Goal: Task Accomplishment & Management: Manage account settings

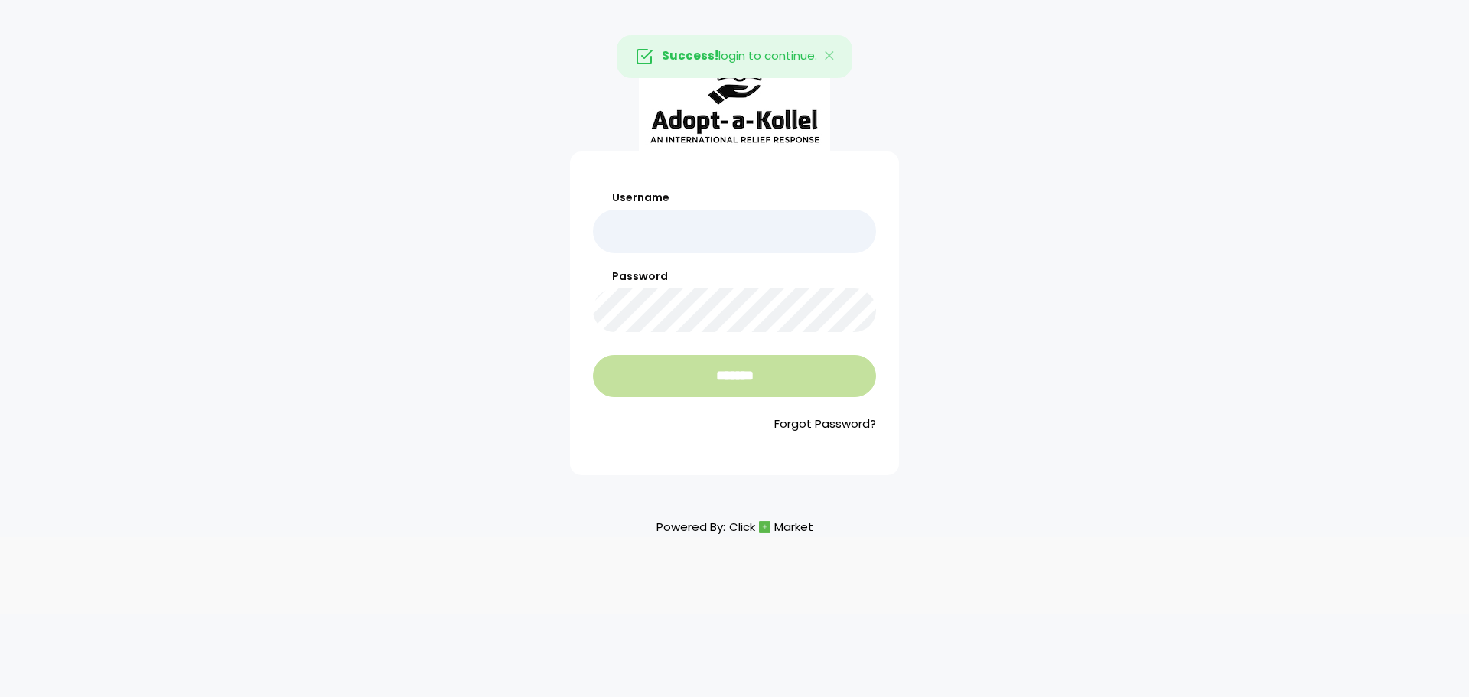
type input "**********"
click at [675, 382] on input "*******" at bounding box center [734, 376] width 283 height 42
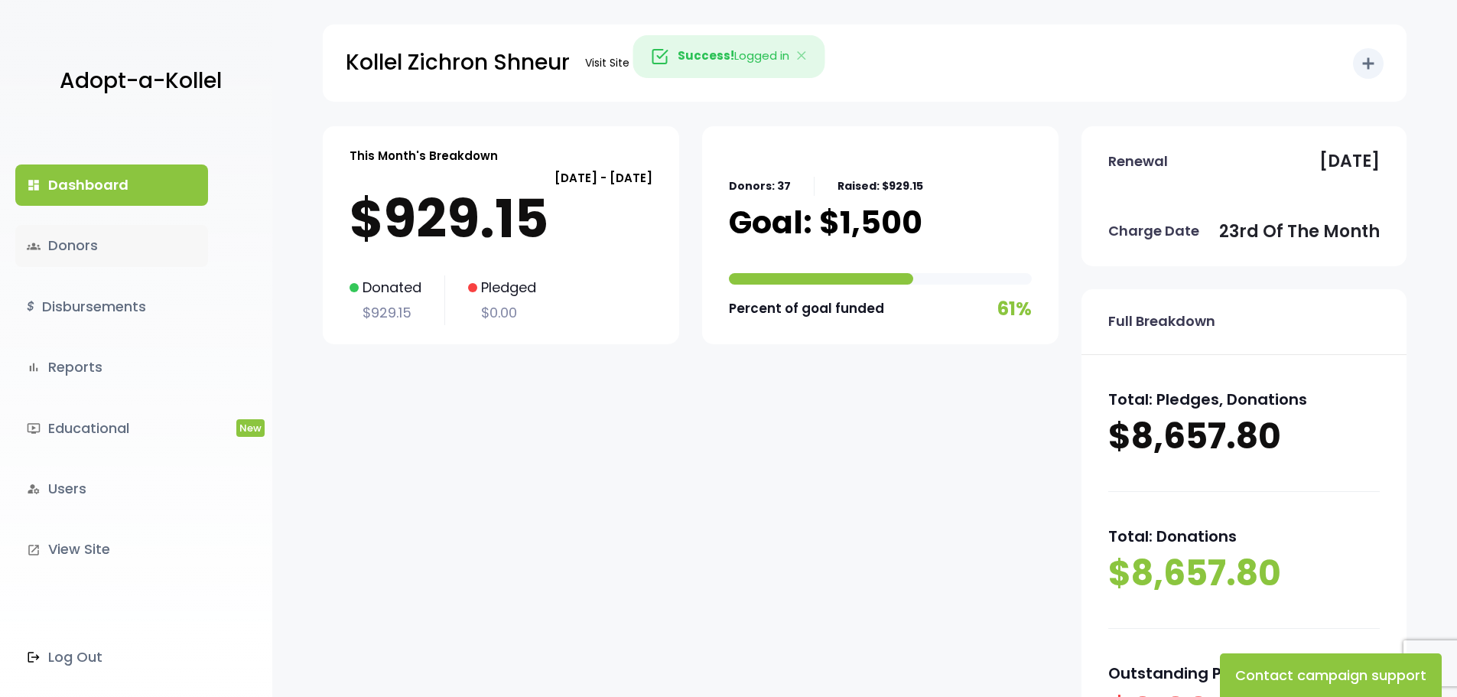
click at [76, 249] on link "groups Donors" at bounding box center [111, 245] width 193 height 41
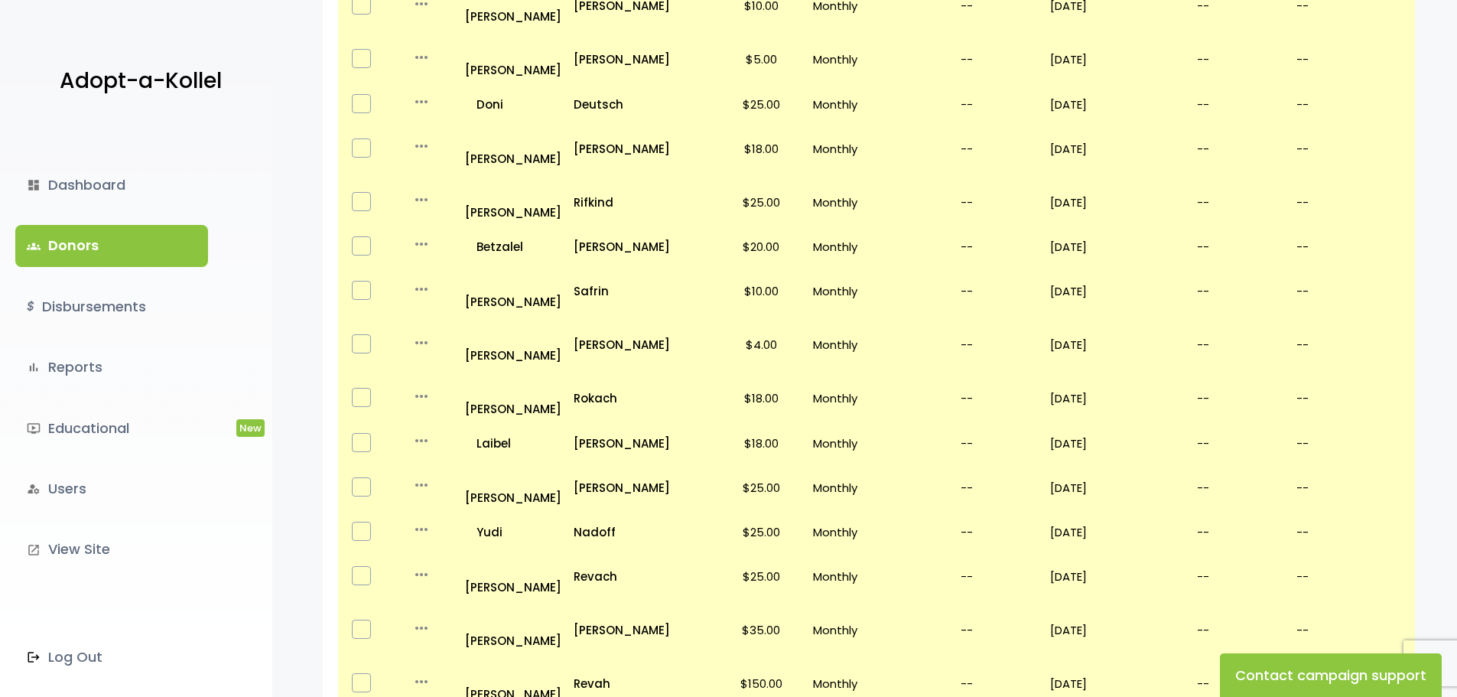
scroll to position [535, 0]
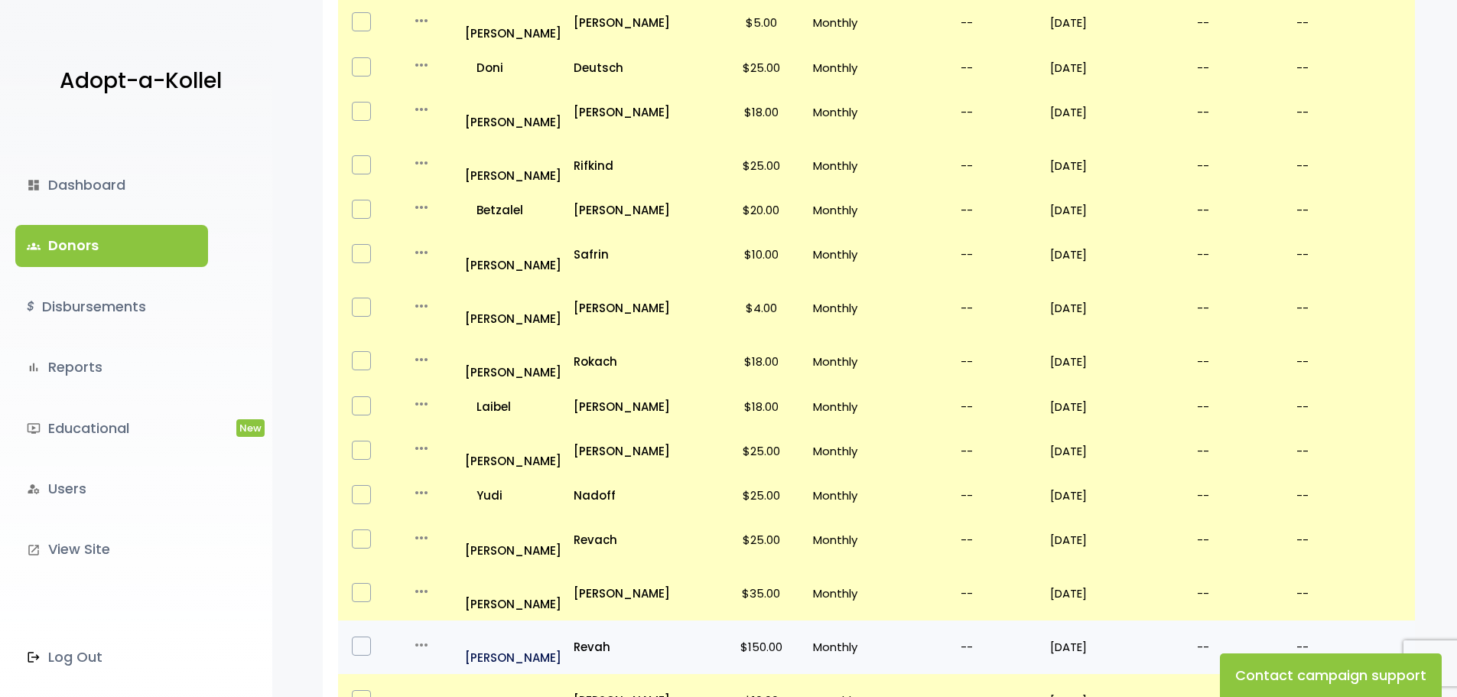
click at [492, 626] on p "all_inclusive Asher" at bounding box center [513, 646] width 96 height 41
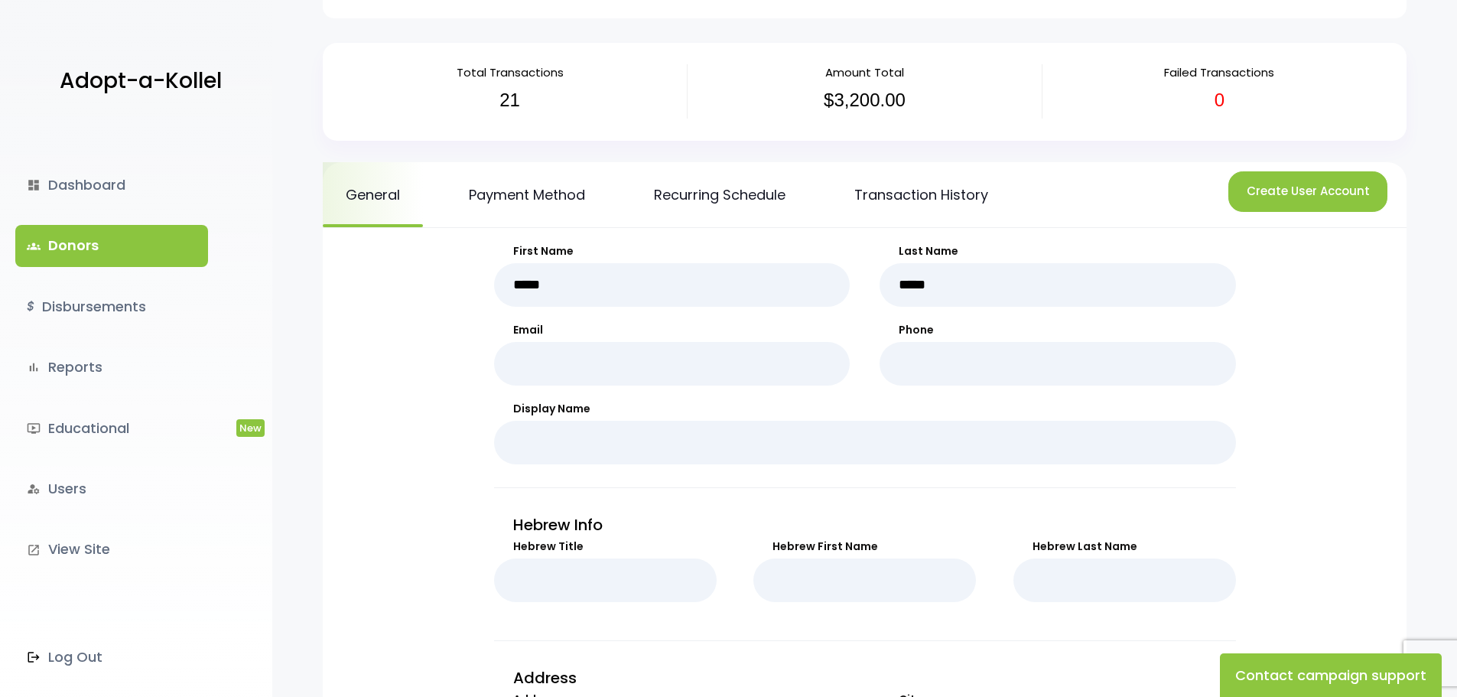
scroll to position [76, 0]
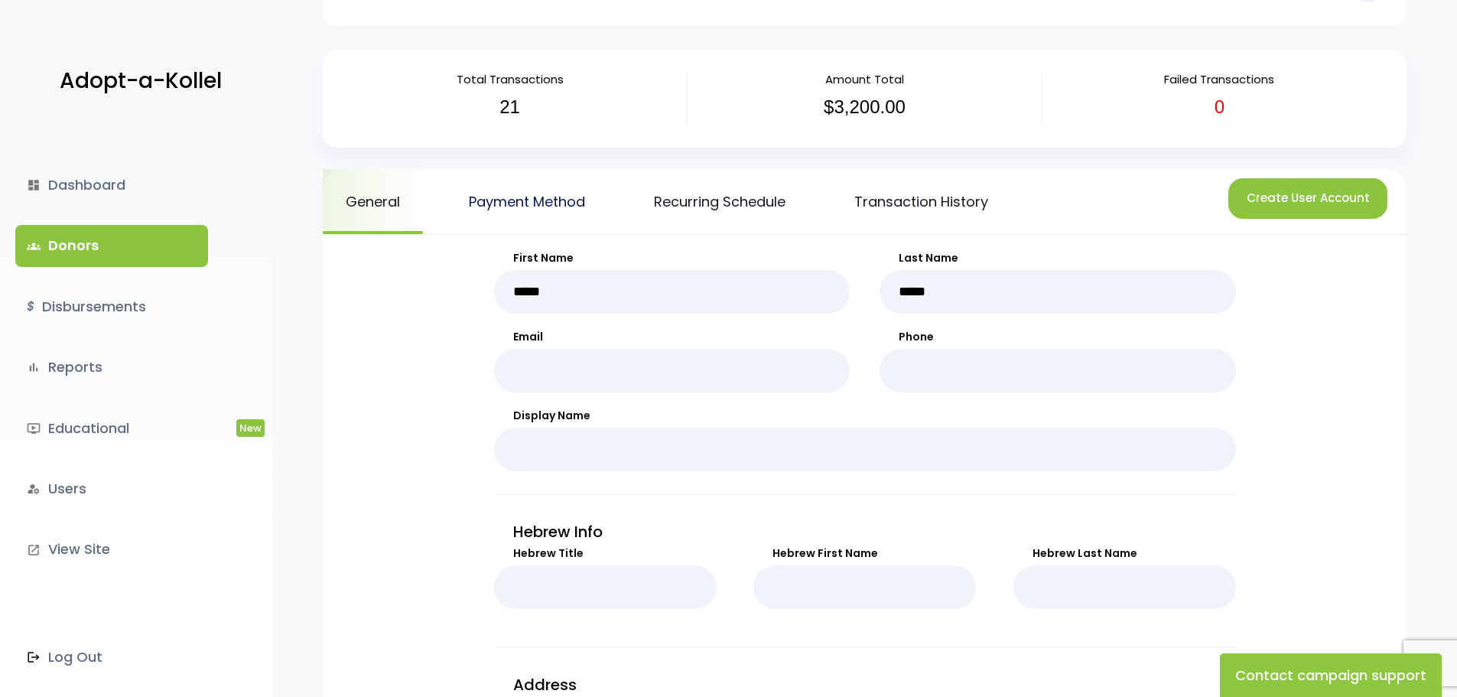
click at [545, 202] on link "Payment Method" at bounding box center [527, 201] width 162 height 65
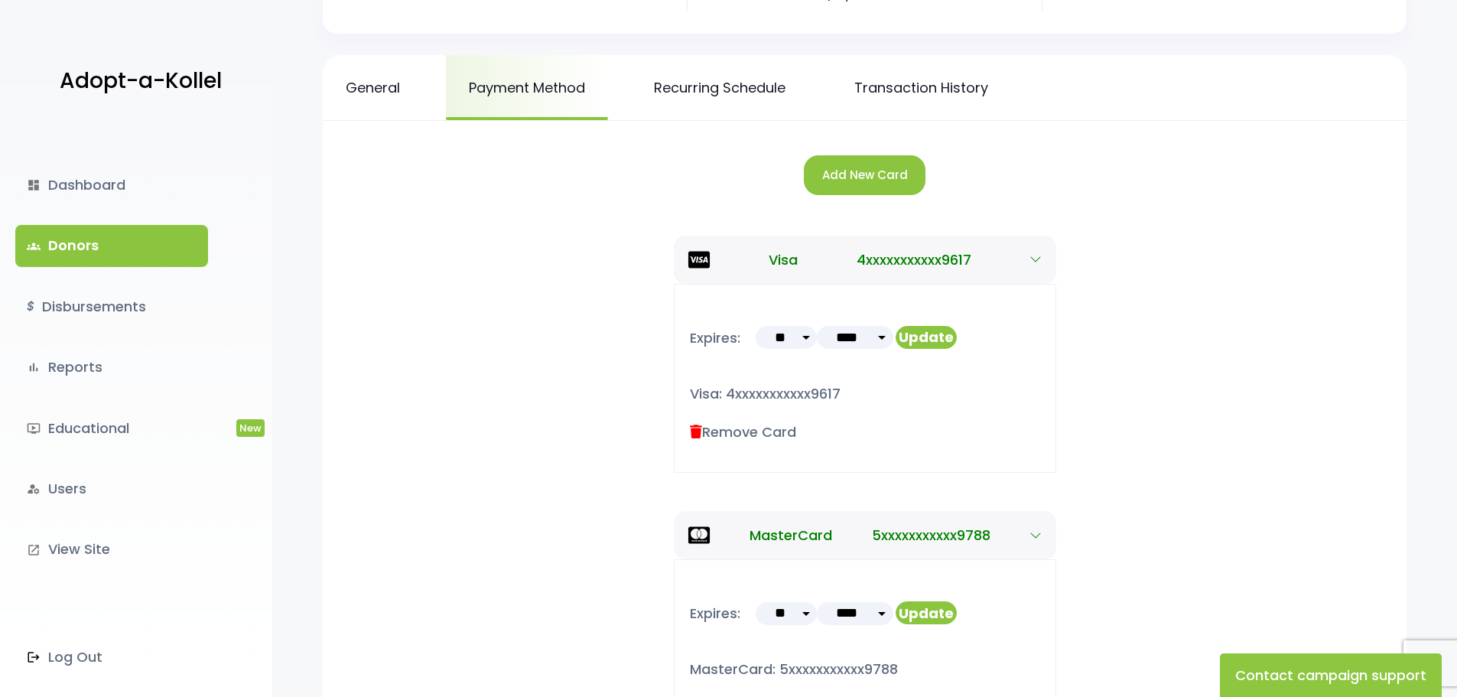
scroll to position [164, 0]
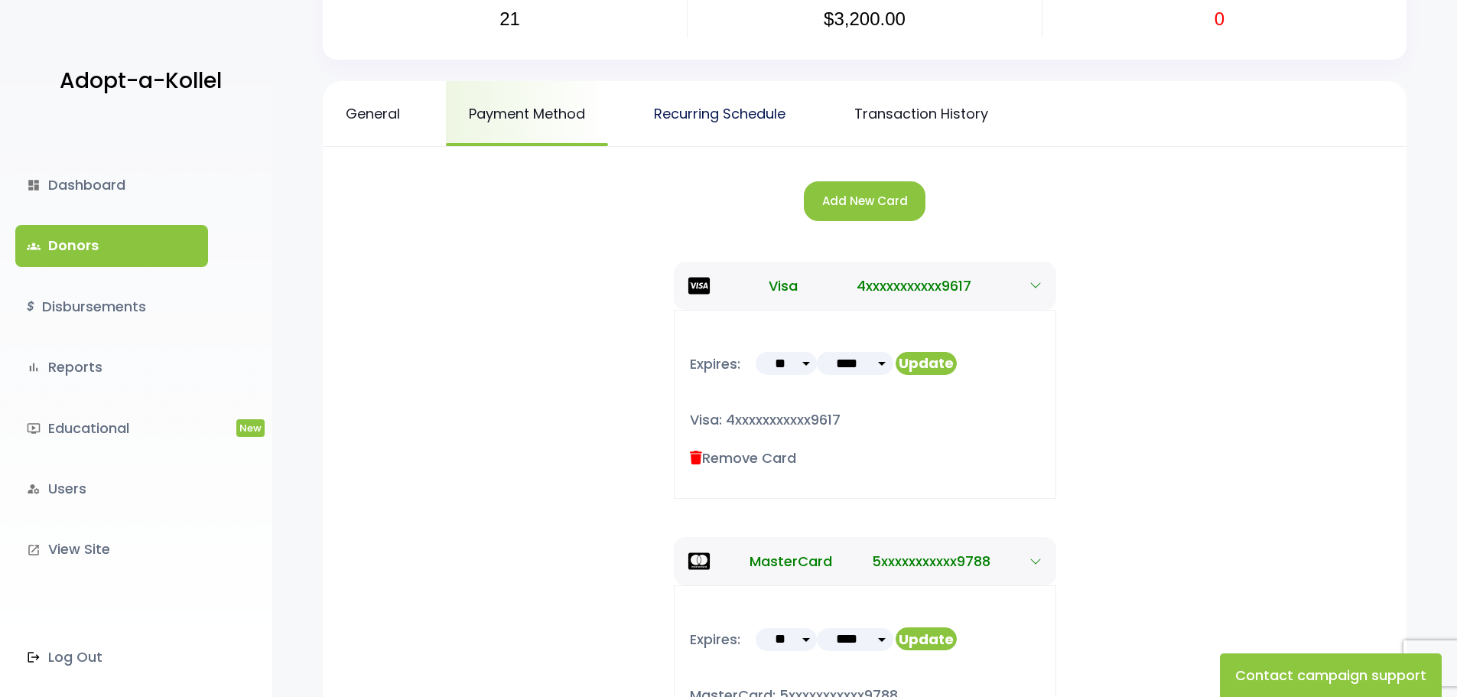
click at [717, 106] on link "Recurring Schedule" at bounding box center [719, 113] width 177 height 65
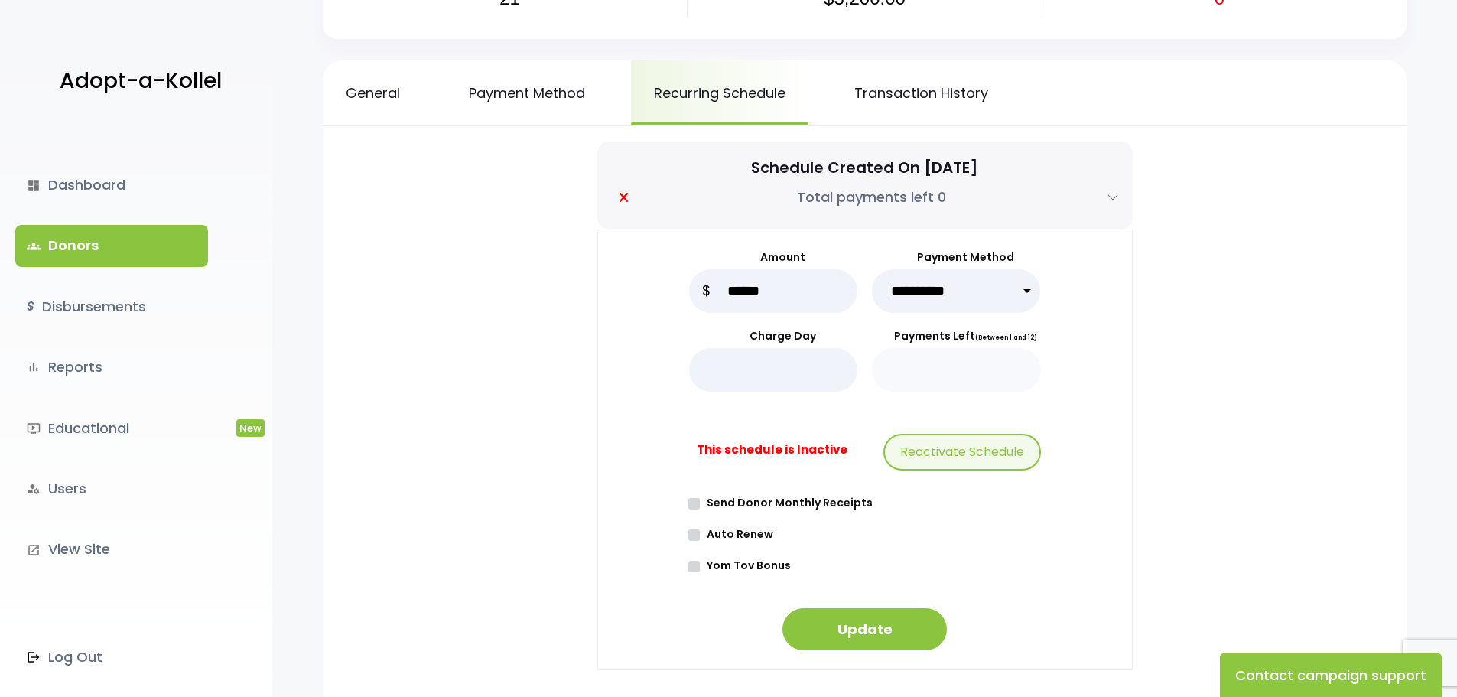
scroll to position [134, 0]
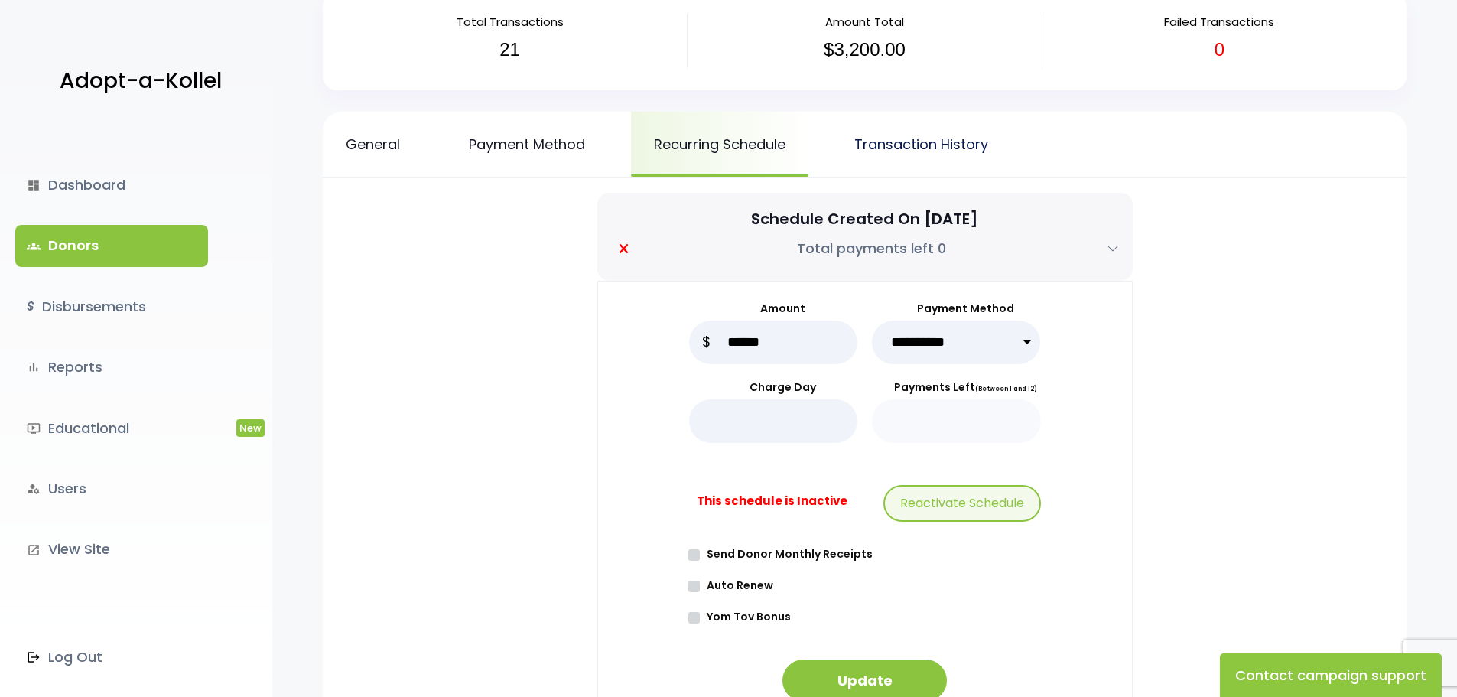
click at [912, 150] on link "Transaction History" at bounding box center [921, 144] width 180 height 65
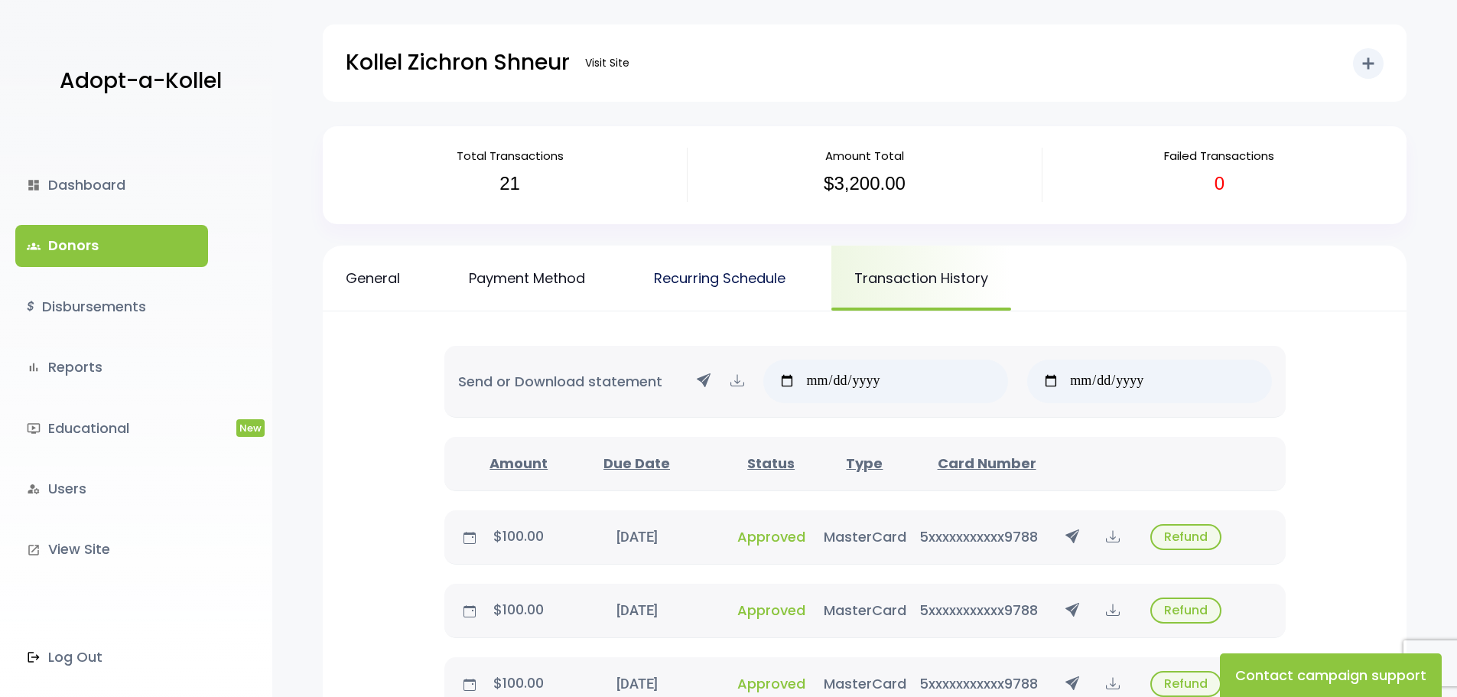
click at [702, 292] on link "Recurring Schedule" at bounding box center [719, 278] width 177 height 65
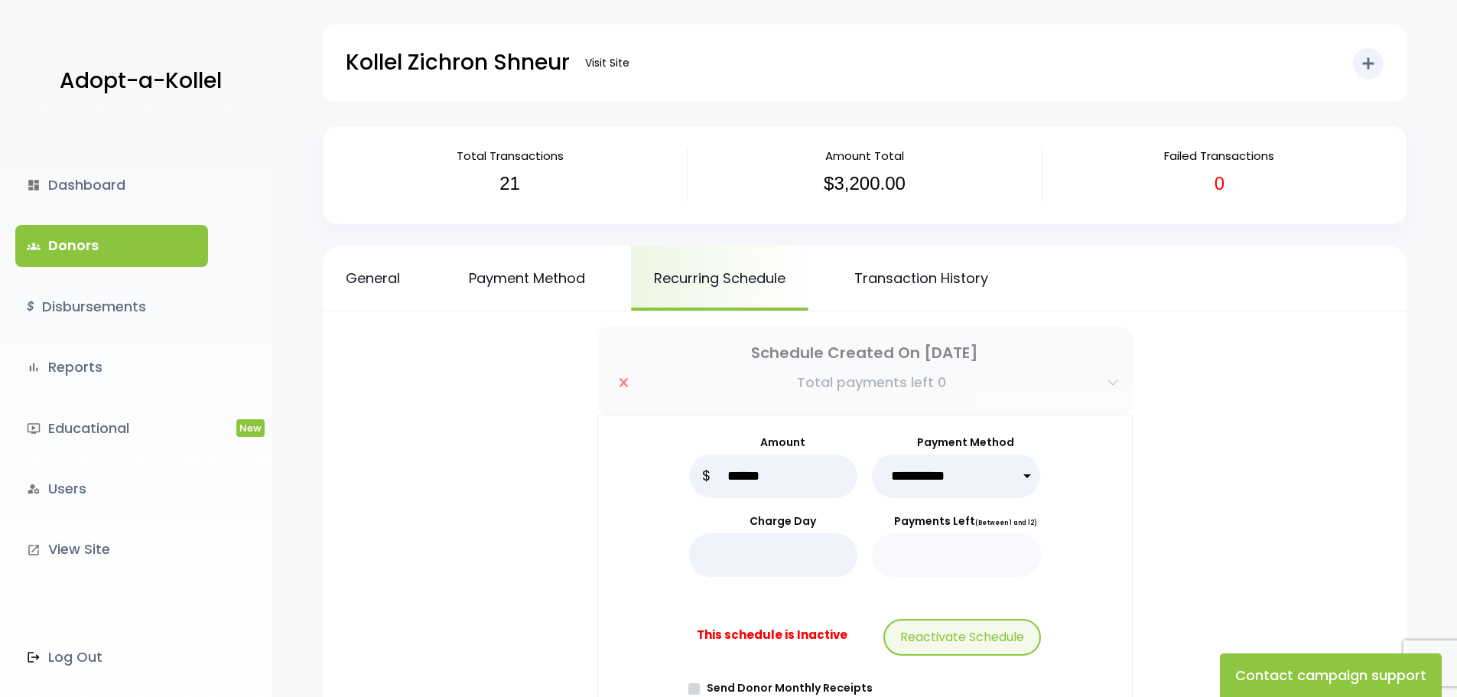
scroll to position [153, 0]
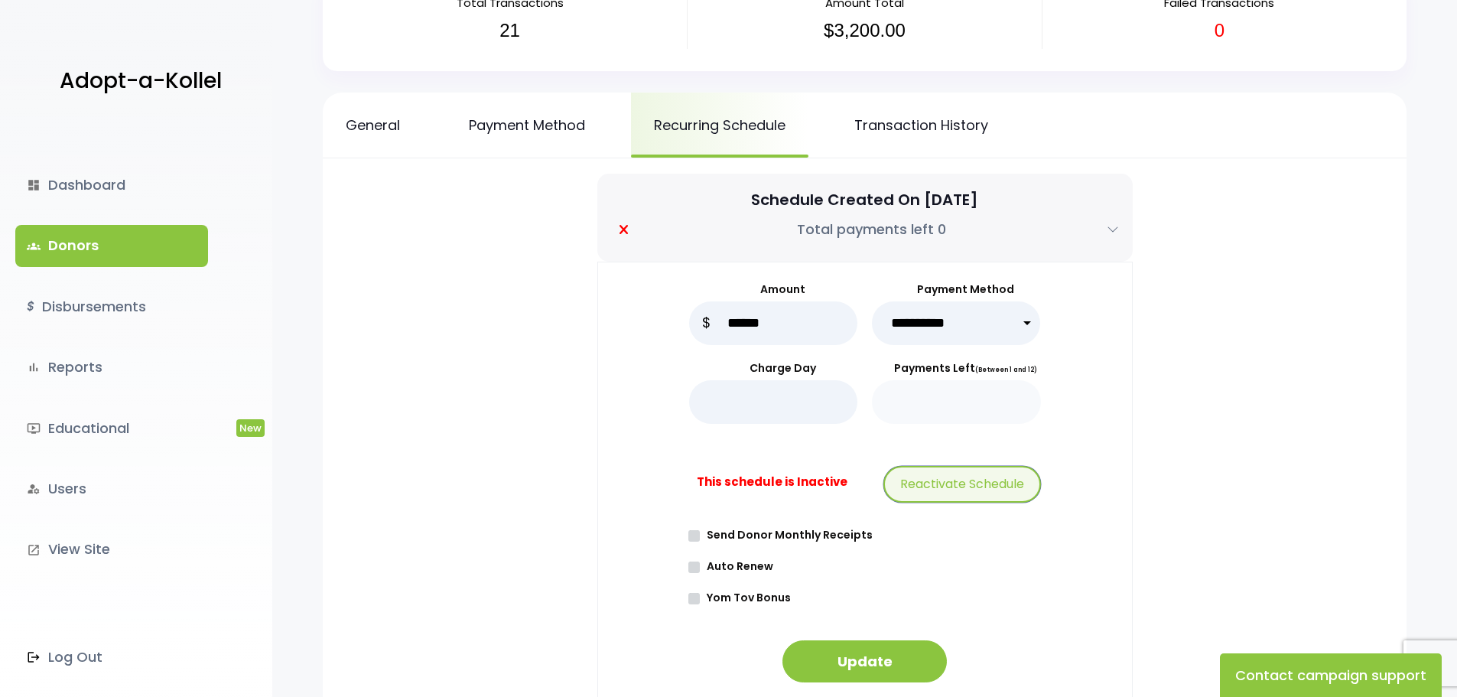
click at [940, 486] on button "Reactivate Schedule" at bounding box center [962, 484] width 158 height 37
click at [867, 659] on button "Update" at bounding box center [864, 661] width 164 height 42
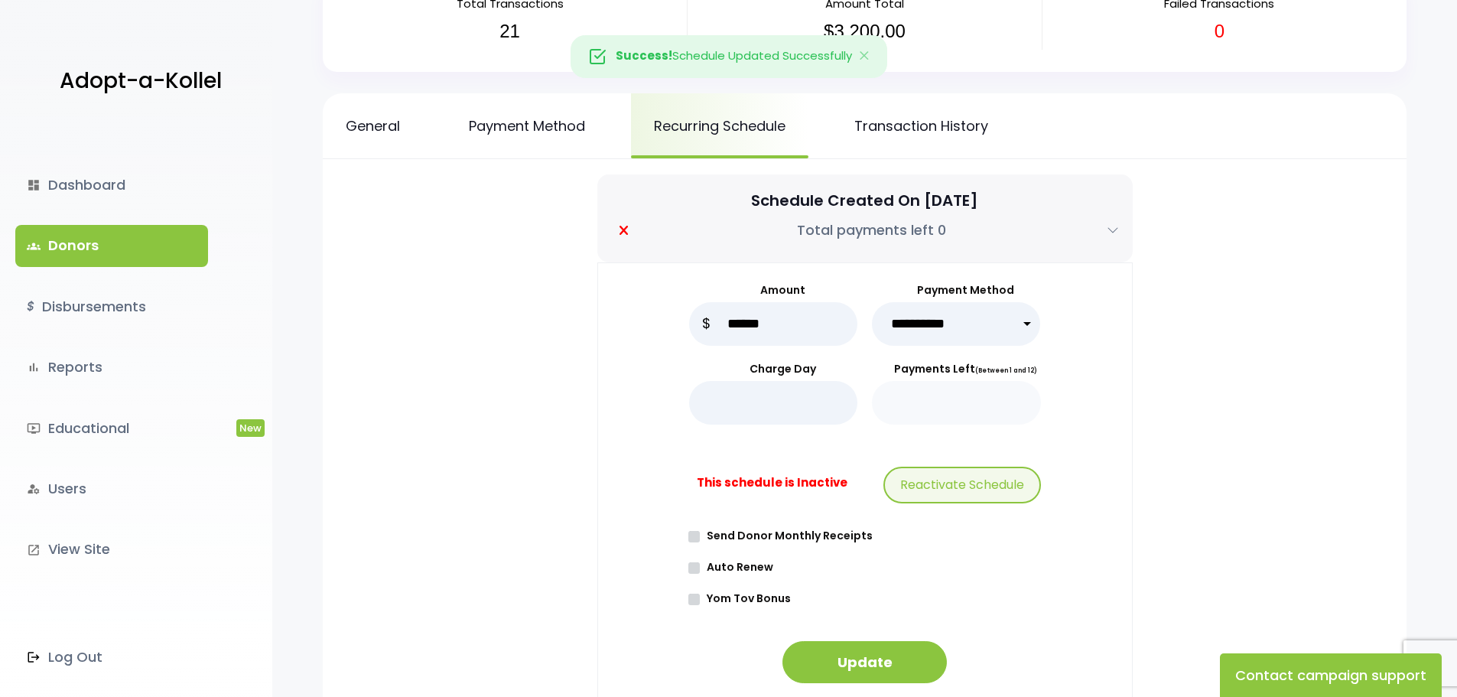
scroll to position [229, 0]
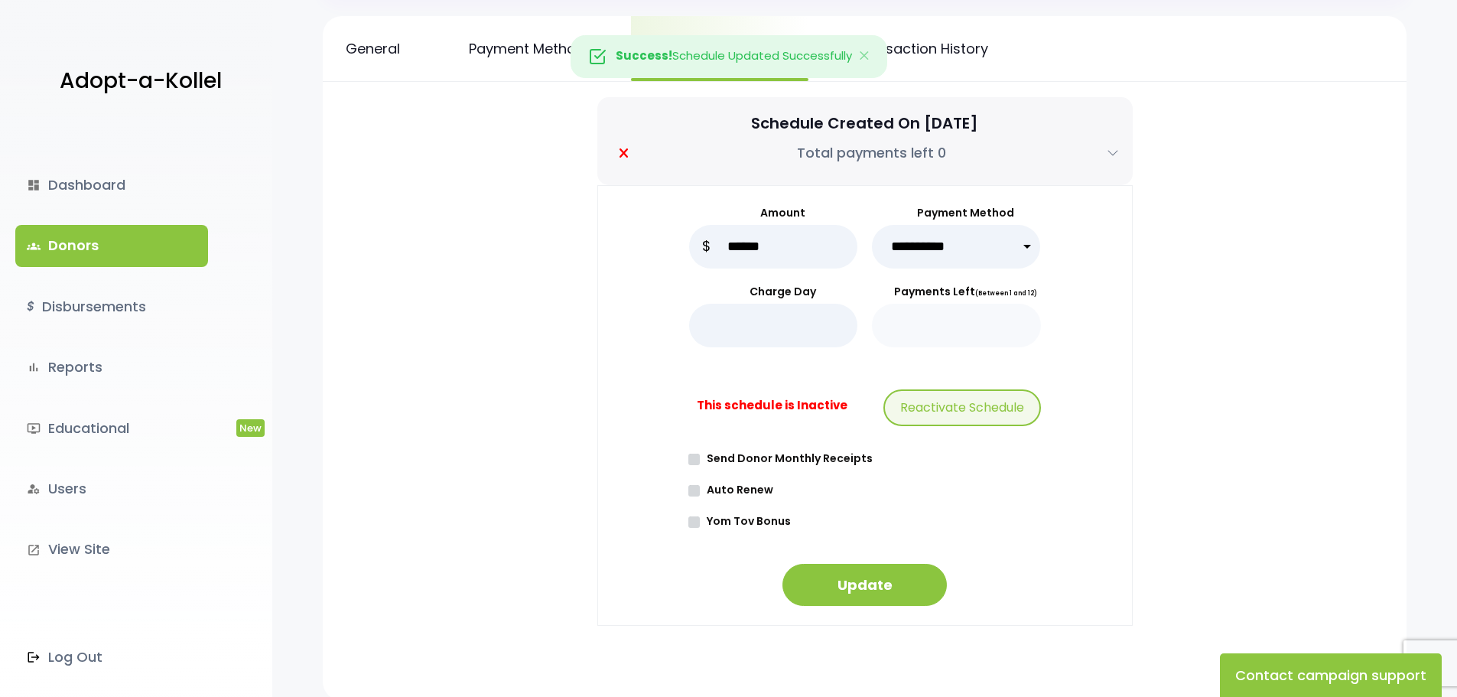
click at [704, 491] on label "Auto Renew" at bounding box center [870, 490] width 342 height 16
click at [704, 486] on label "Auto Renew" at bounding box center [870, 490] width 342 height 16
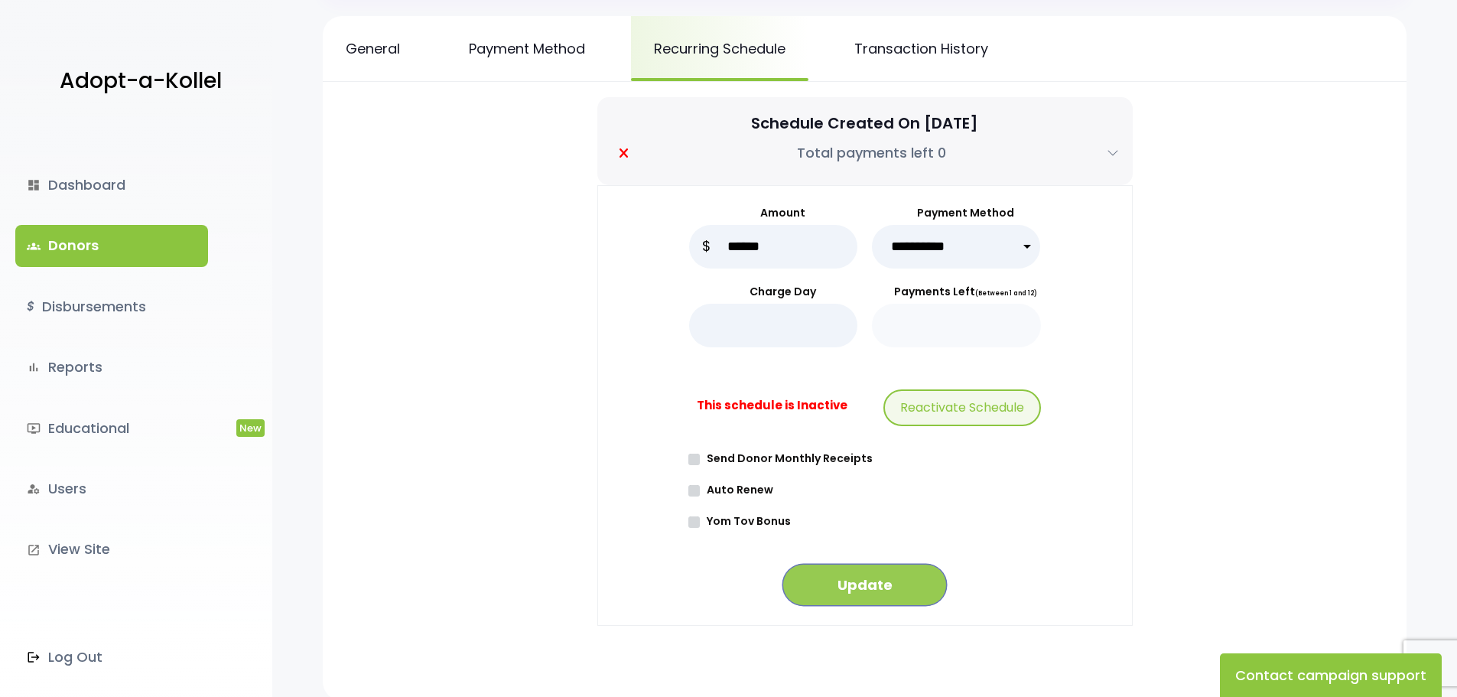
click at [850, 581] on button "Update" at bounding box center [864, 585] width 164 height 42
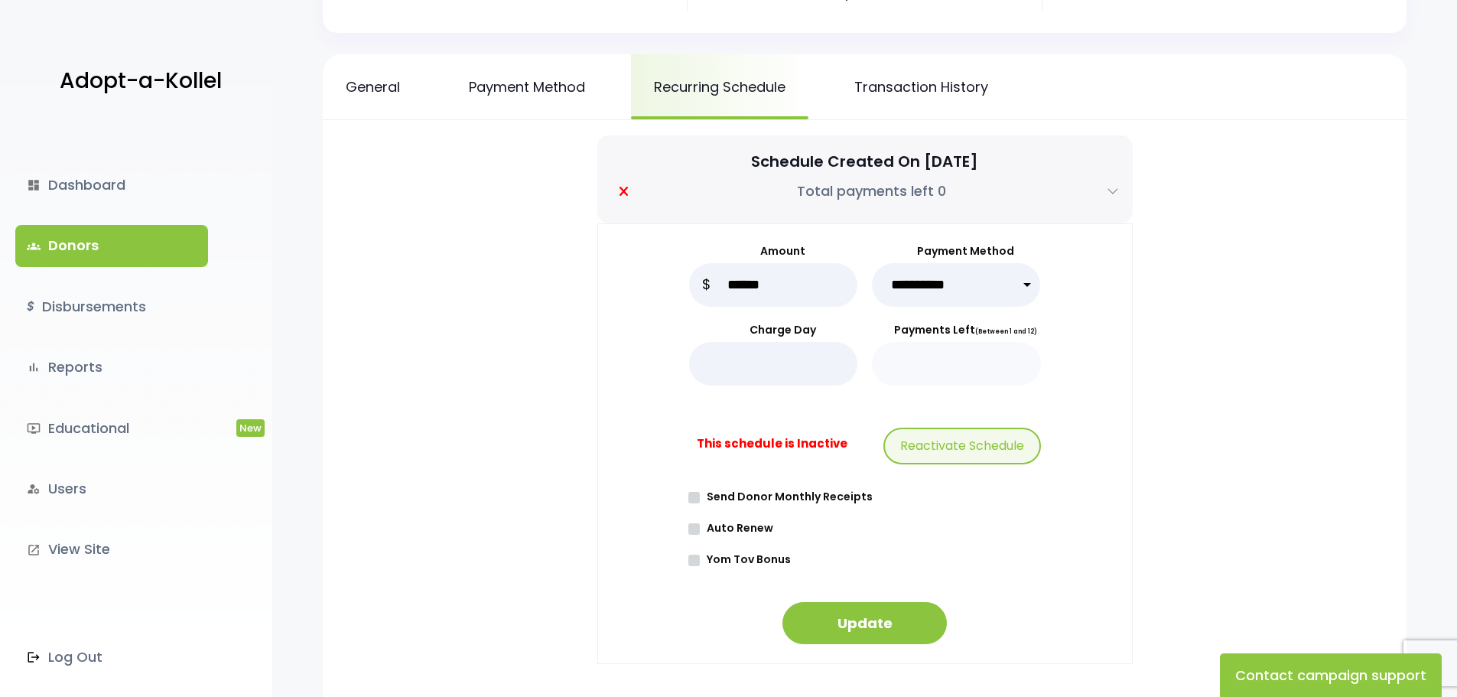
scroll to position [229, 0]
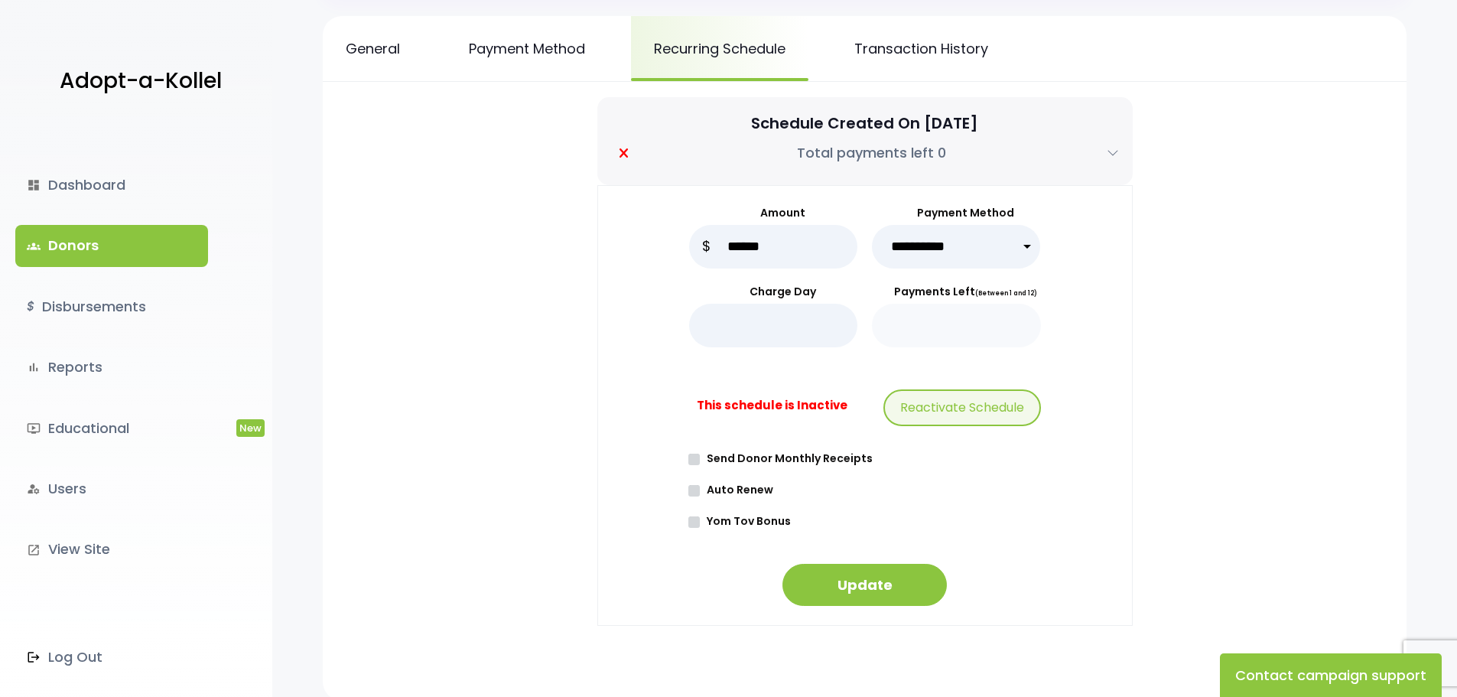
click at [987, 255] on select "**********" at bounding box center [956, 247] width 169 height 44
click at [491, 223] on div "**********" at bounding box center [864, 423] width 899 height 477
click at [901, 53] on link "Transaction History" at bounding box center [921, 48] width 180 height 65
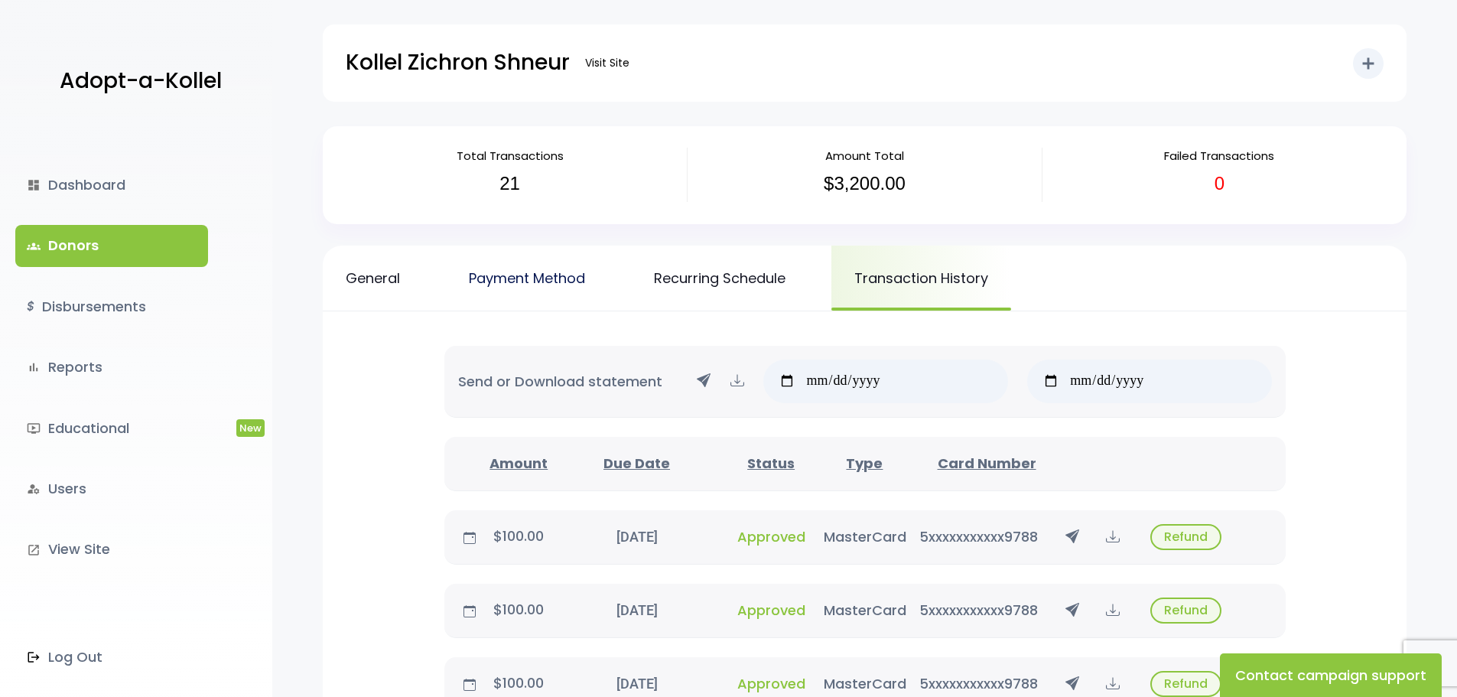
click at [496, 282] on link "Payment Method" at bounding box center [527, 278] width 162 height 65
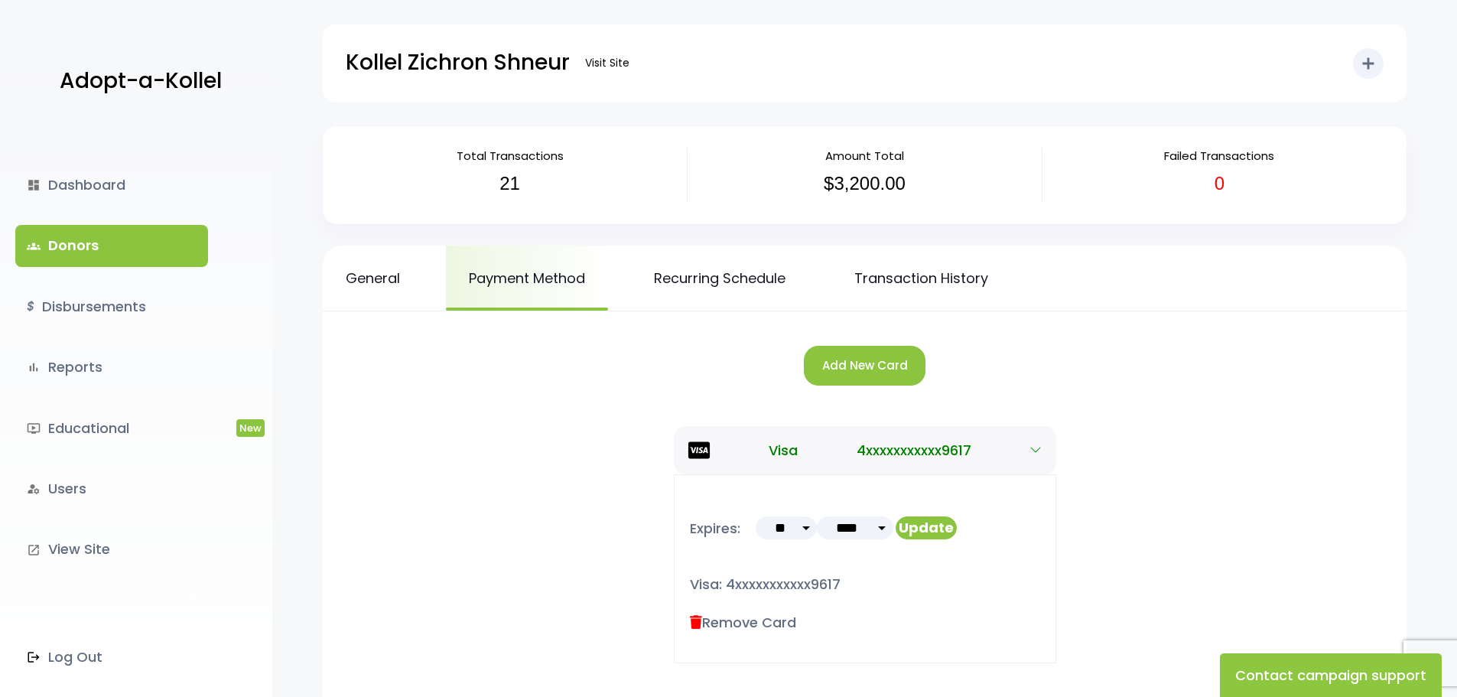
click at [478, 63] on p "Kollel Zichron Shneur" at bounding box center [458, 63] width 224 height 38
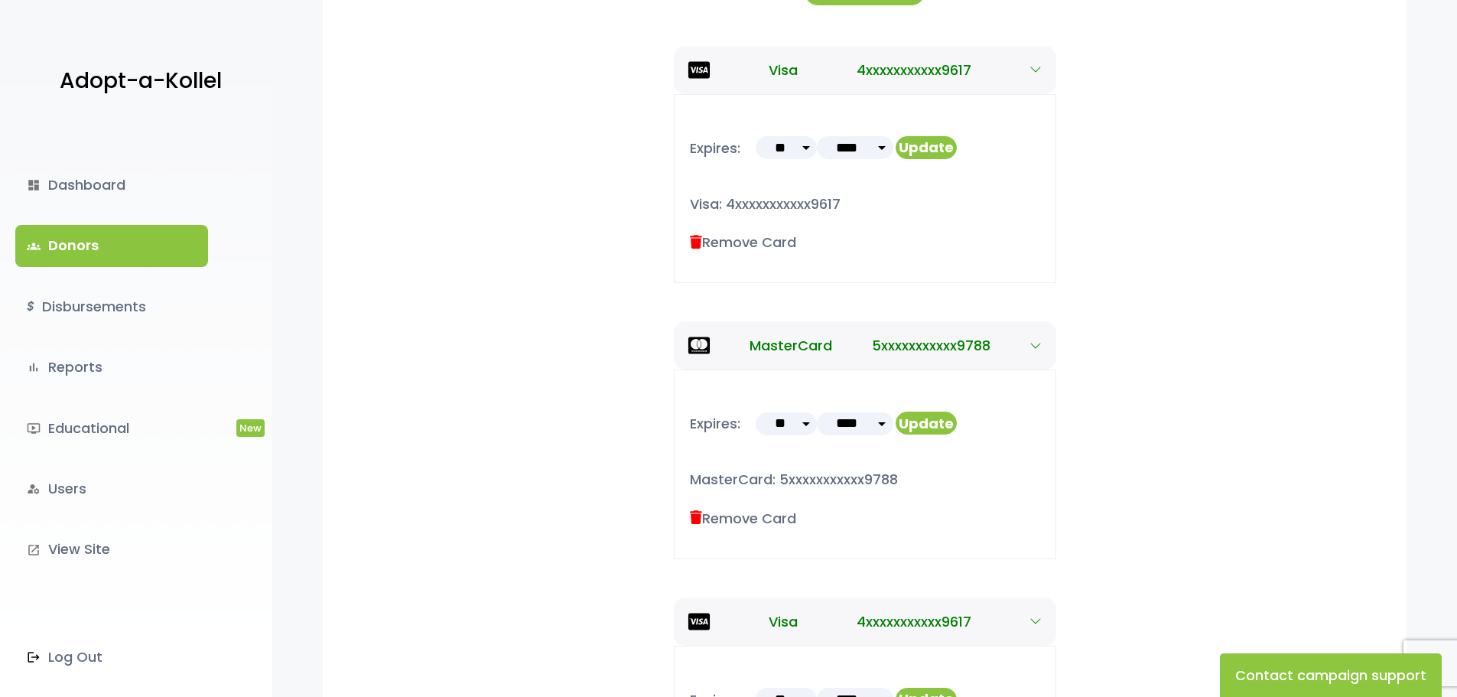
scroll to position [306, 0]
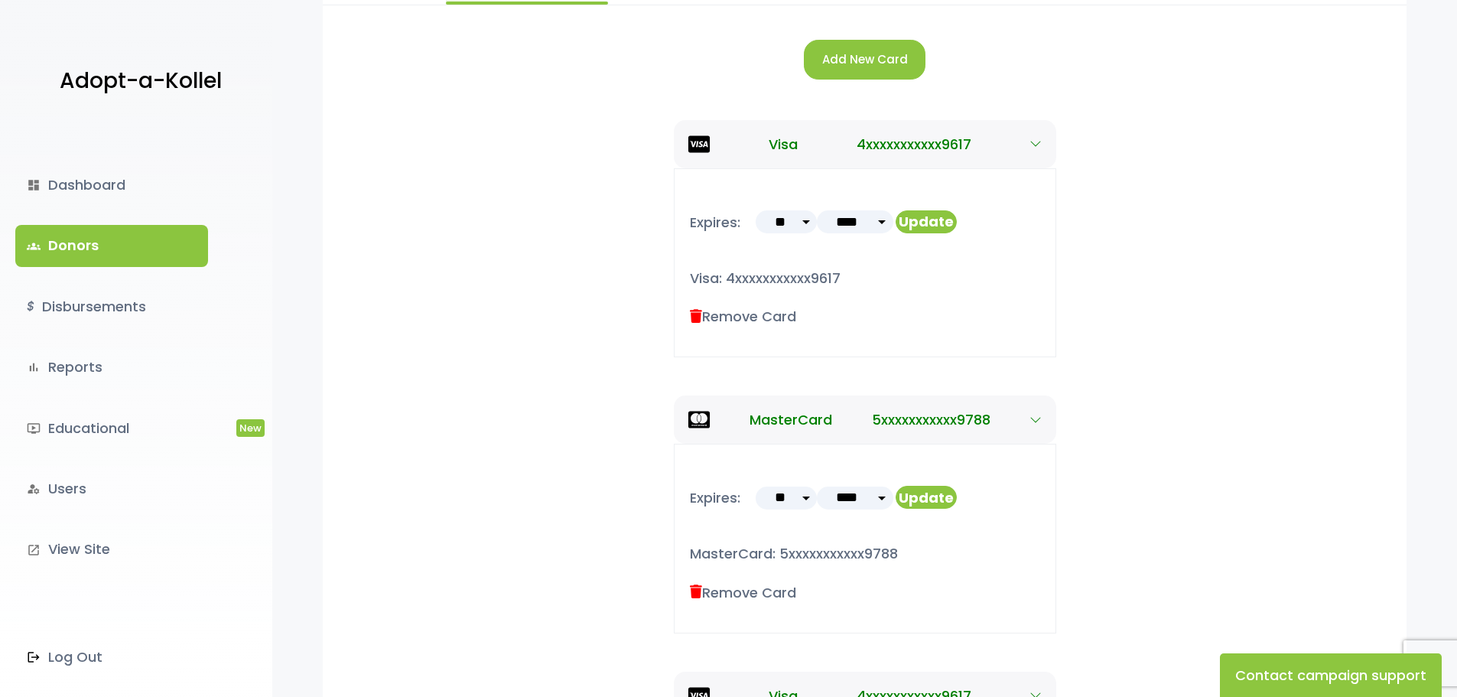
click at [730, 322] on label "Remove Card" at bounding box center [743, 316] width 106 height 21
click at [695, 316] on icon at bounding box center [696, 317] width 12 height 14
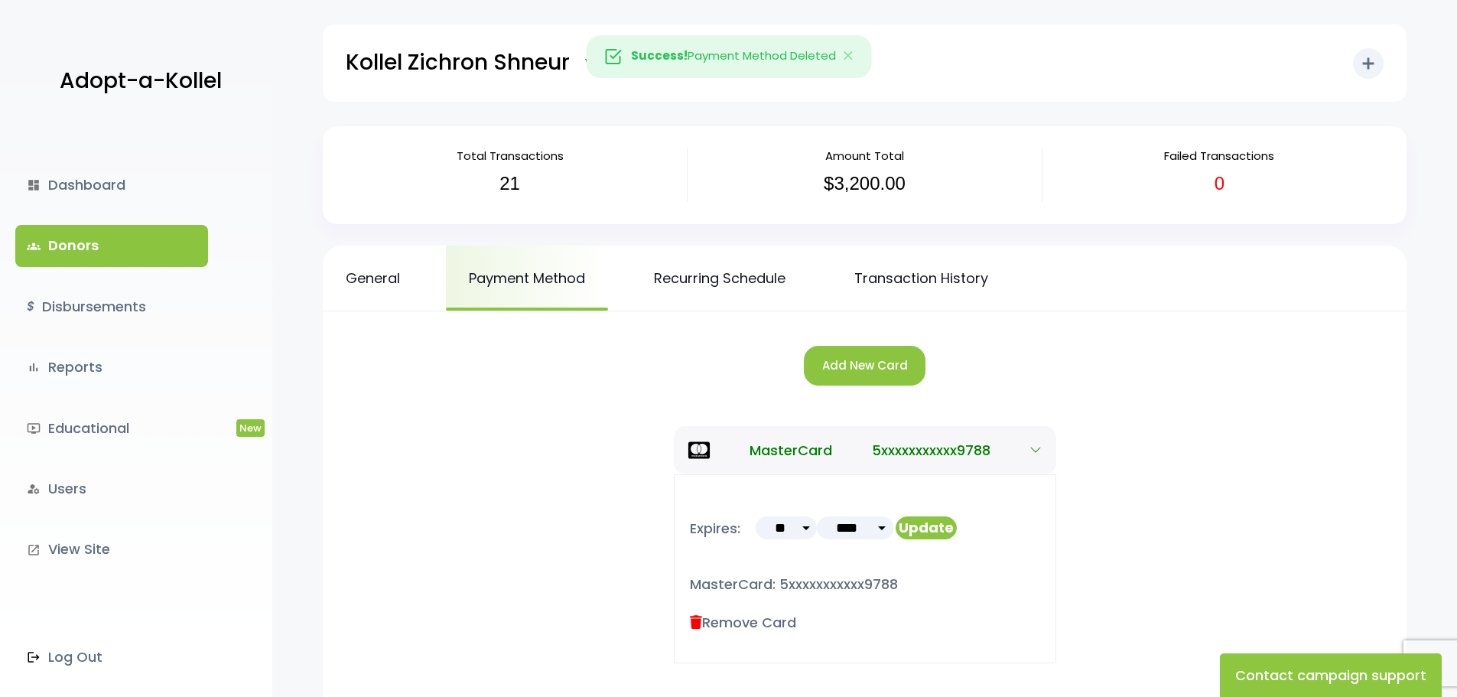
scroll to position [306, 0]
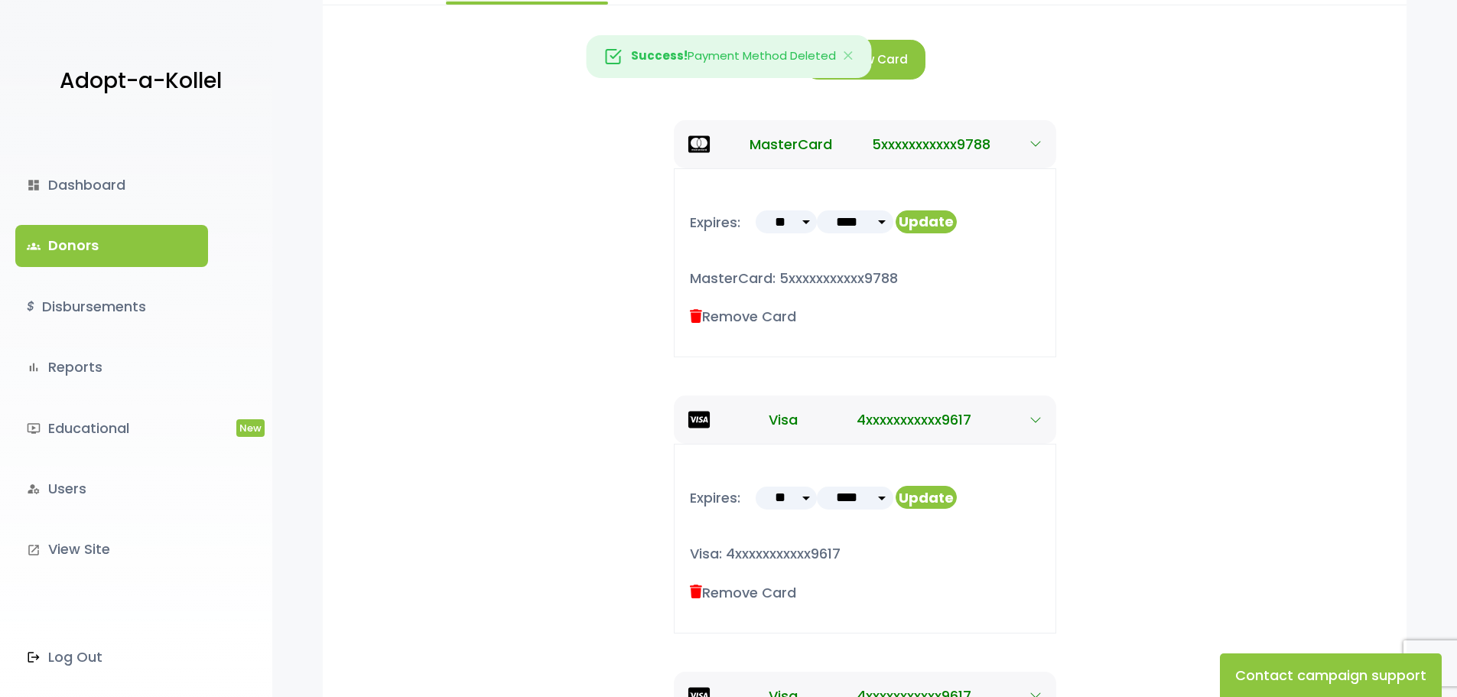
click at [696, 316] on icon at bounding box center [696, 317] width 12 height 14
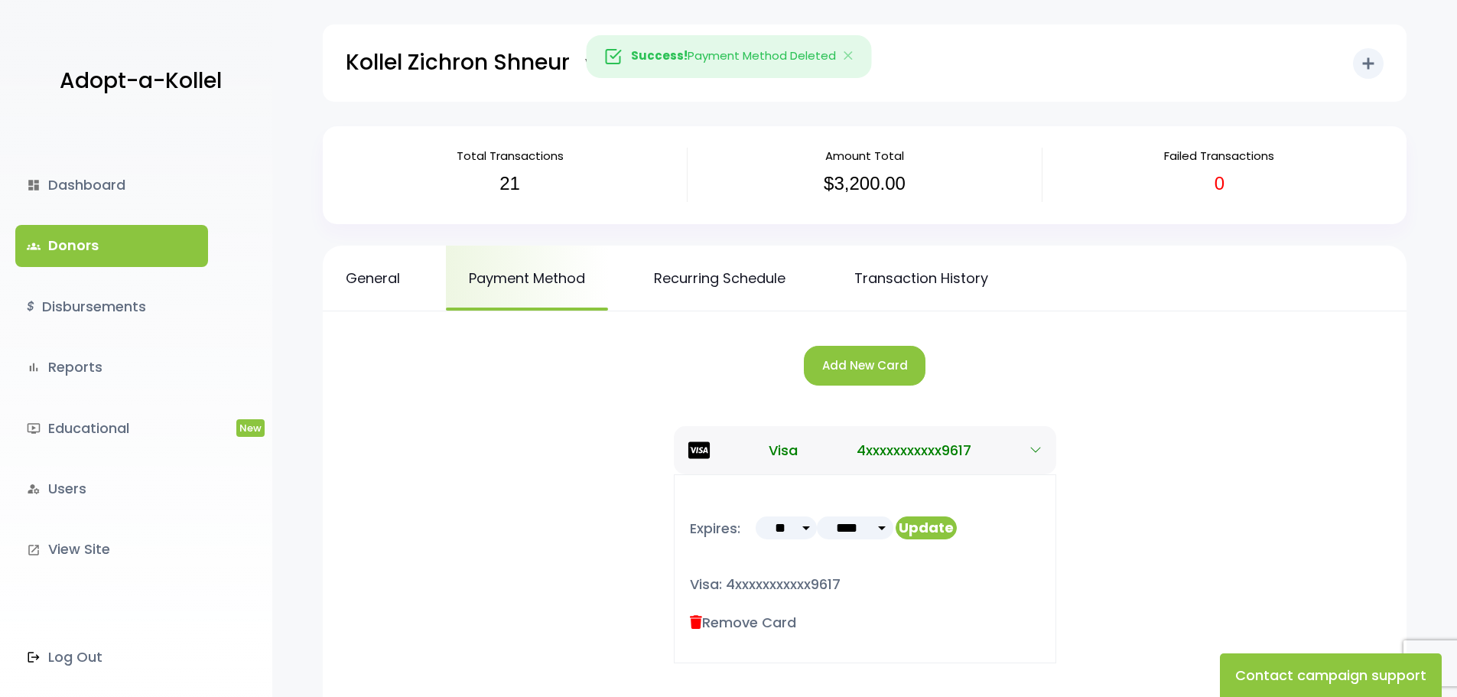
scroll to position [306, 0]
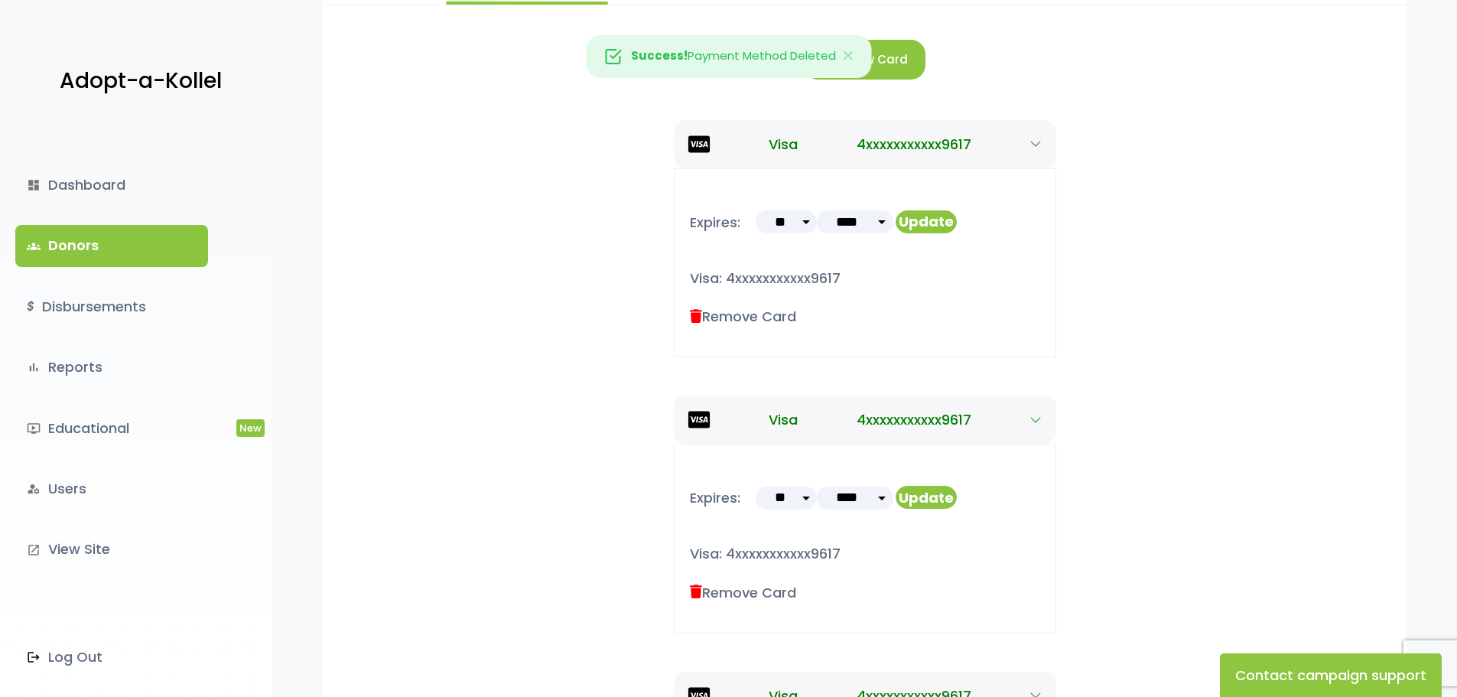
click at [696, 317] on icon at bounding box center [696, 317] width 12 height 14
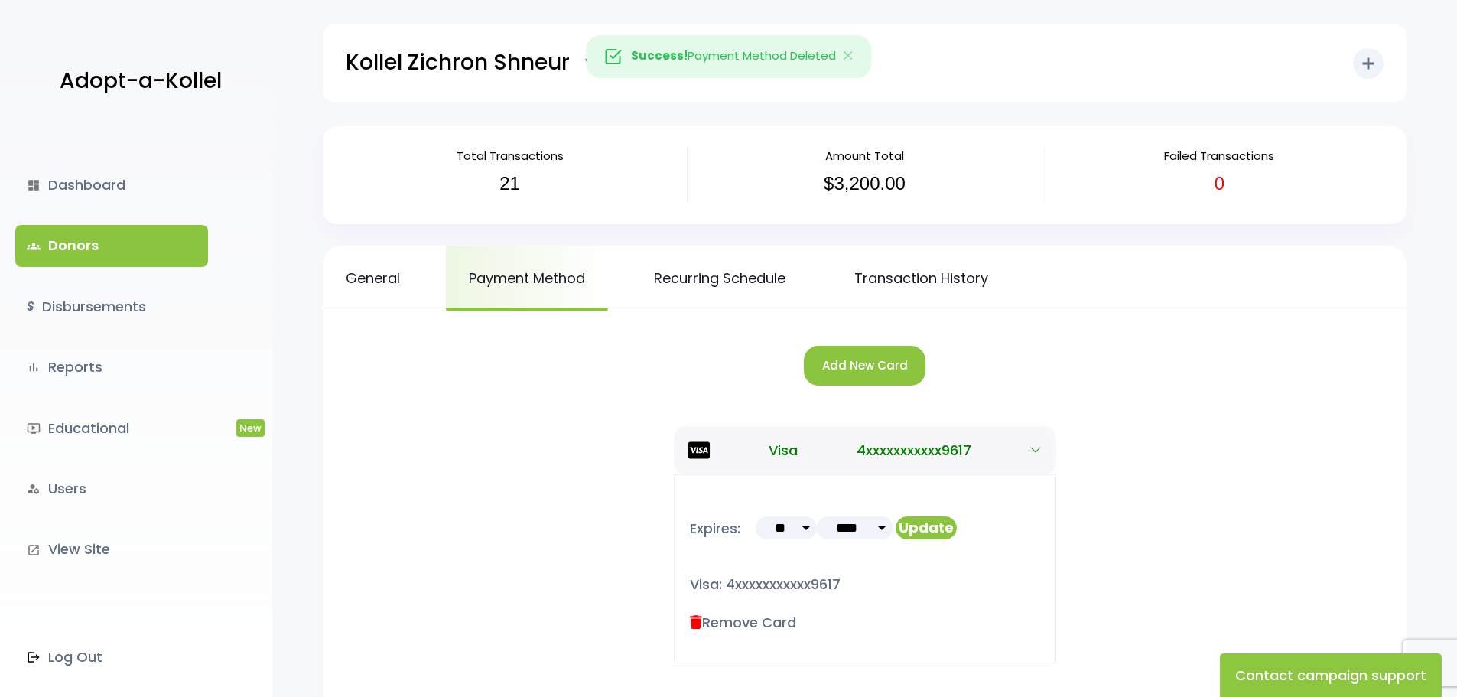
scroll to position [306, 0]
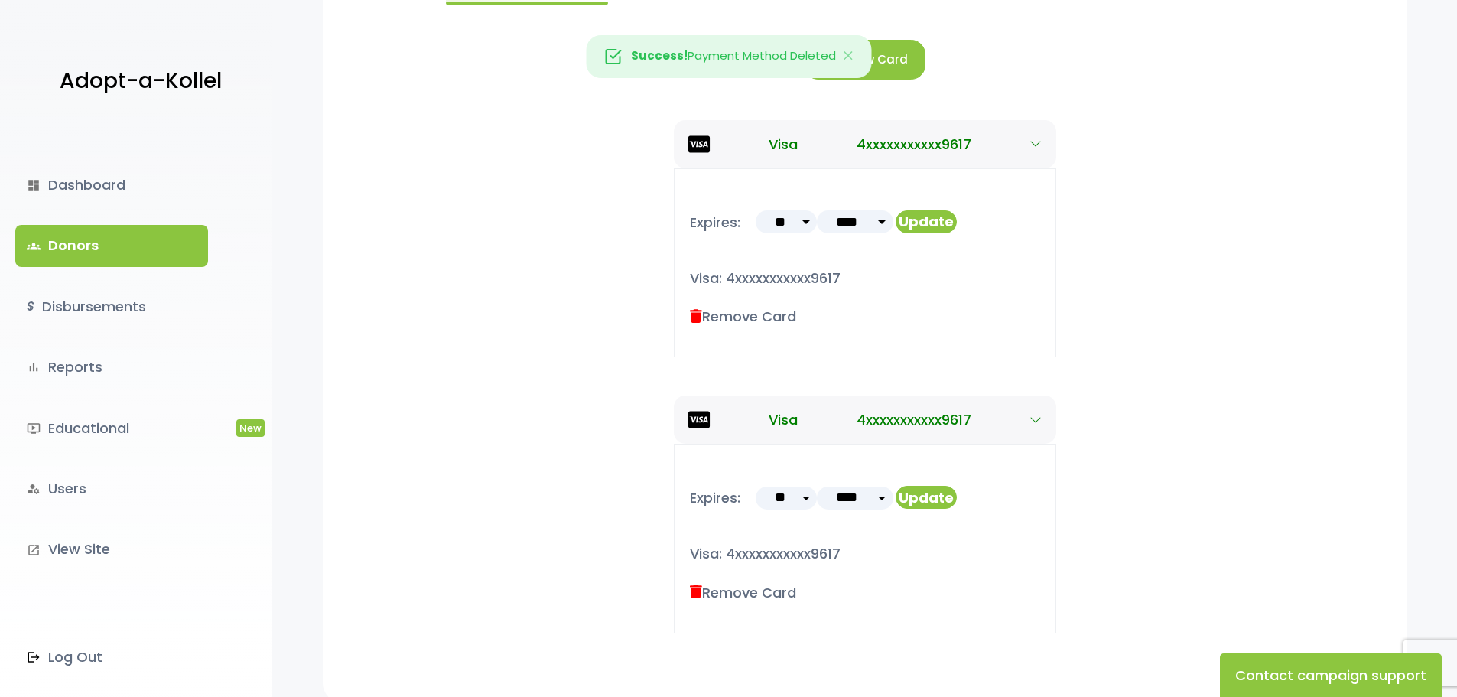
click at [691, 319] on icon at bounding box center [696, 317] width 12 height 14
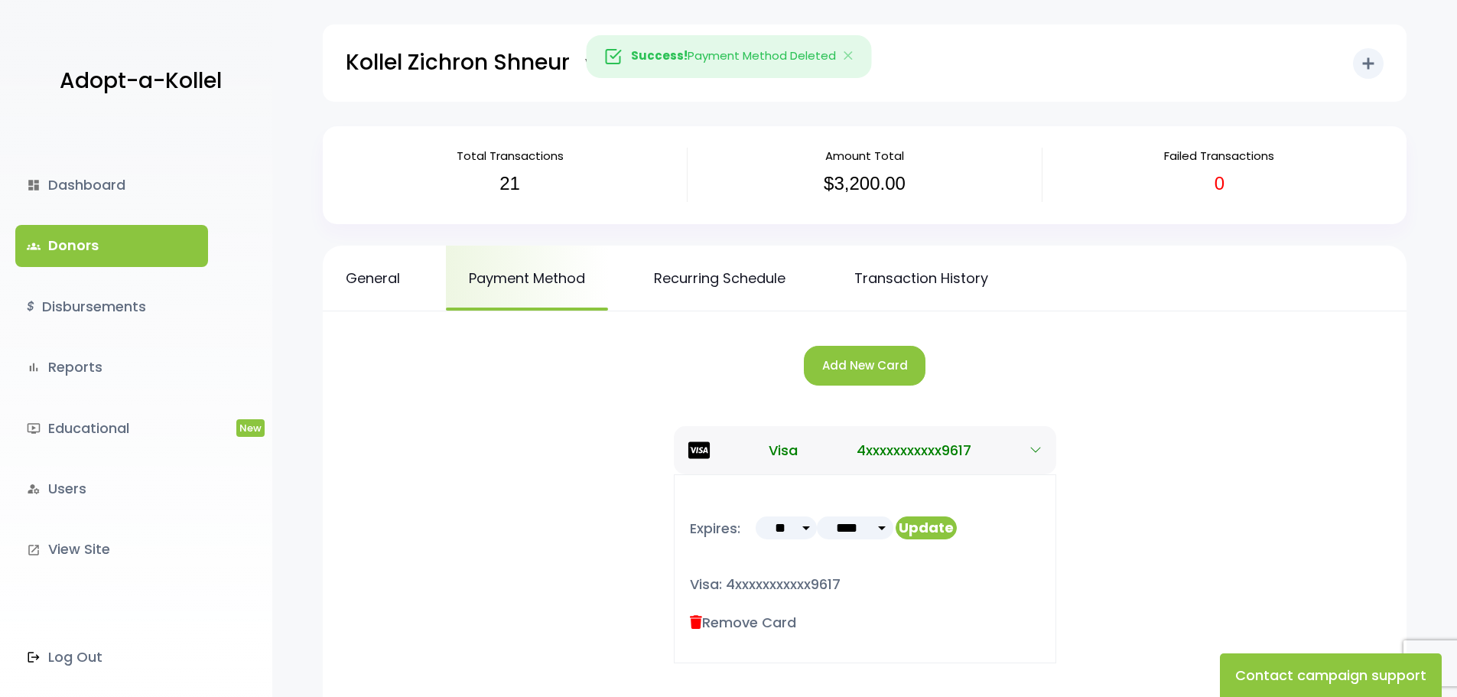
scroll to position [160, 0]
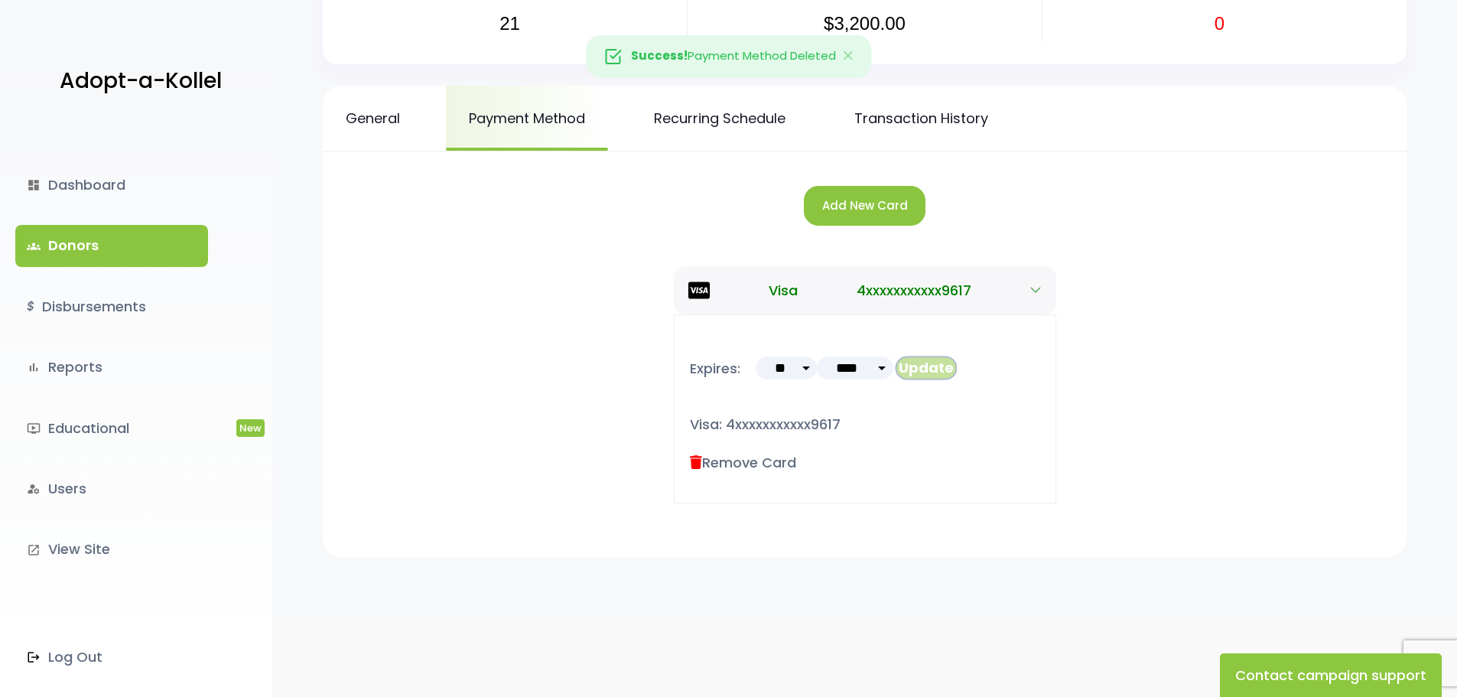
click at [942, 369] on button "Update" at bounding box center [926, 367] width 61 height 23
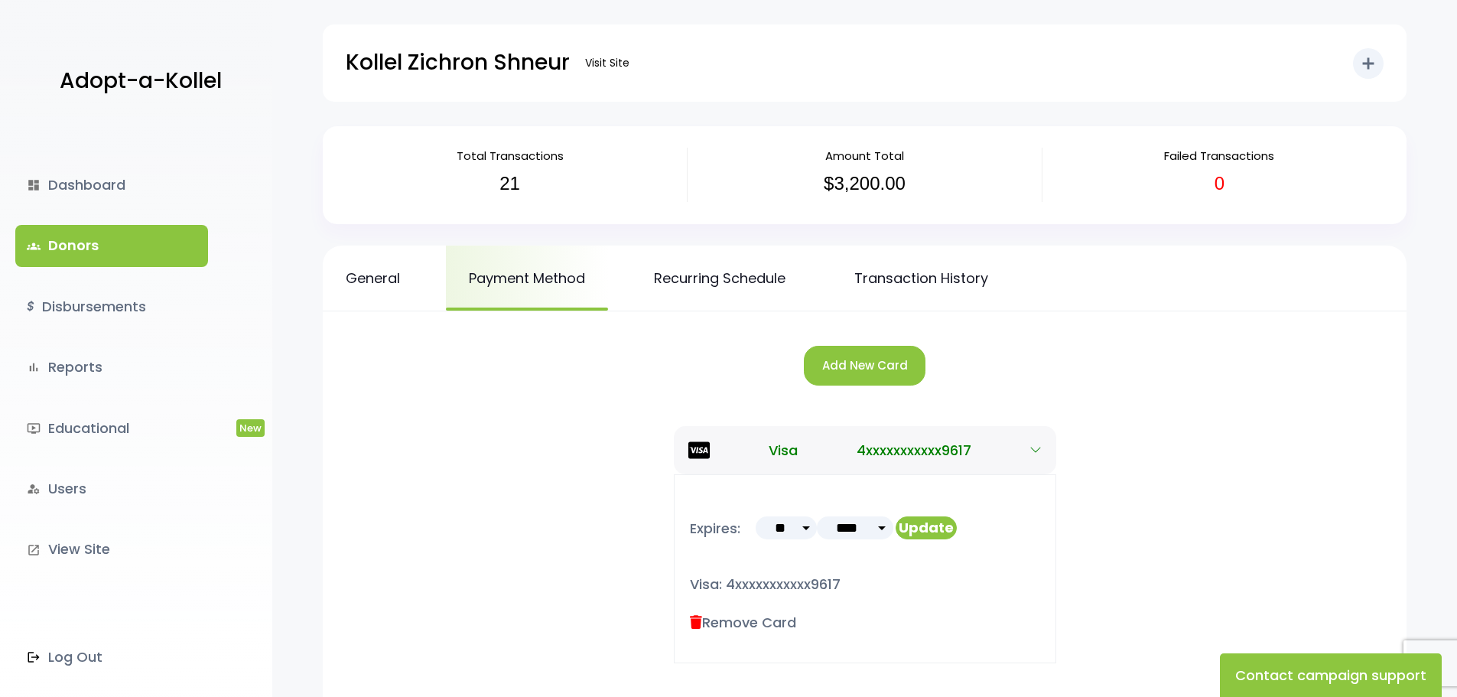
click at [84, 83] on p "Adopt-a-Kollel" at bounding box center [141, 81] width 162 height 38
drag, startPoint x: 511, startPoint y: 57, endPoint x: 531, endPoint y: 57, distance: 19.9
click at [513, 57] on p "Kollel Zichron Shneur" at bounding box center [458, 63] width 224 height 38
click at [61, 643] on link ".st0 { fill: none; } Log Out" at bounding box center [111, 656] width 193 height 41
